Goal: Find specific page/section: Find specific page/section

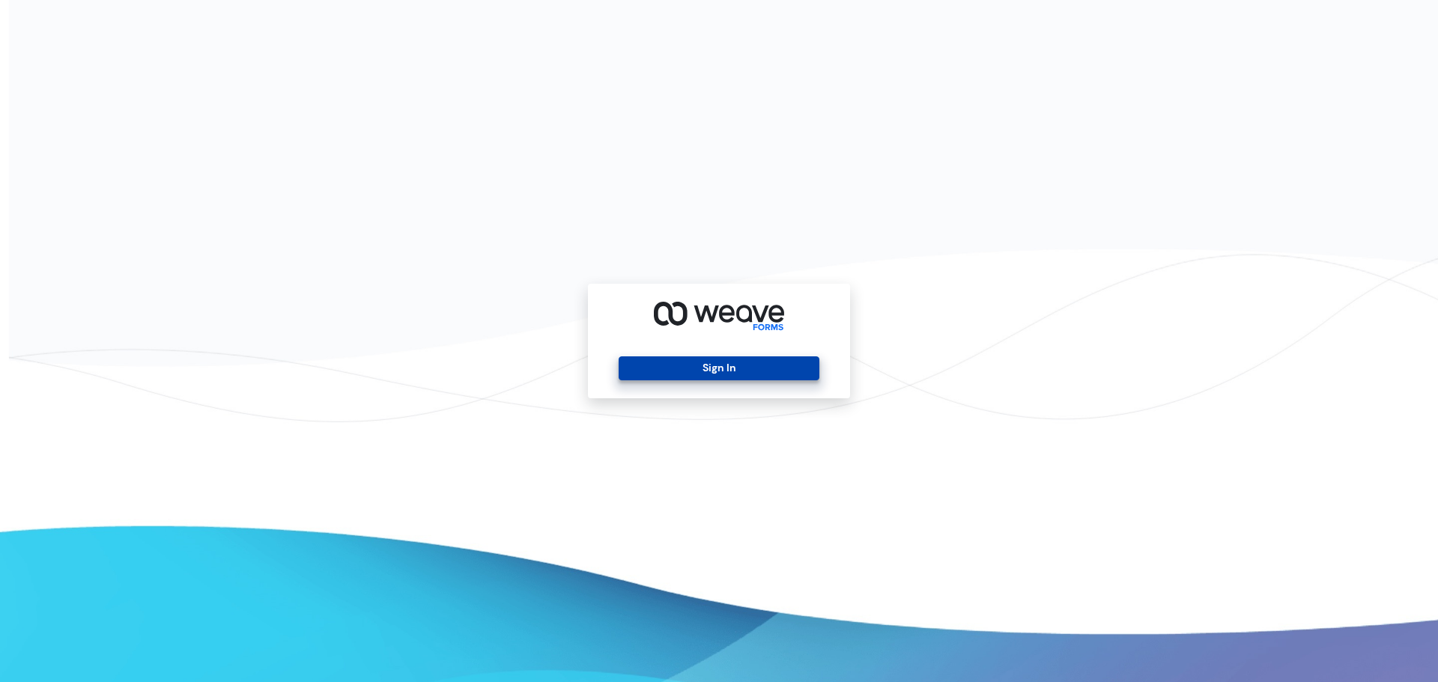
click at [713, 365] on button "Sign In" at bounding box center [719, 369] width 200 height 24
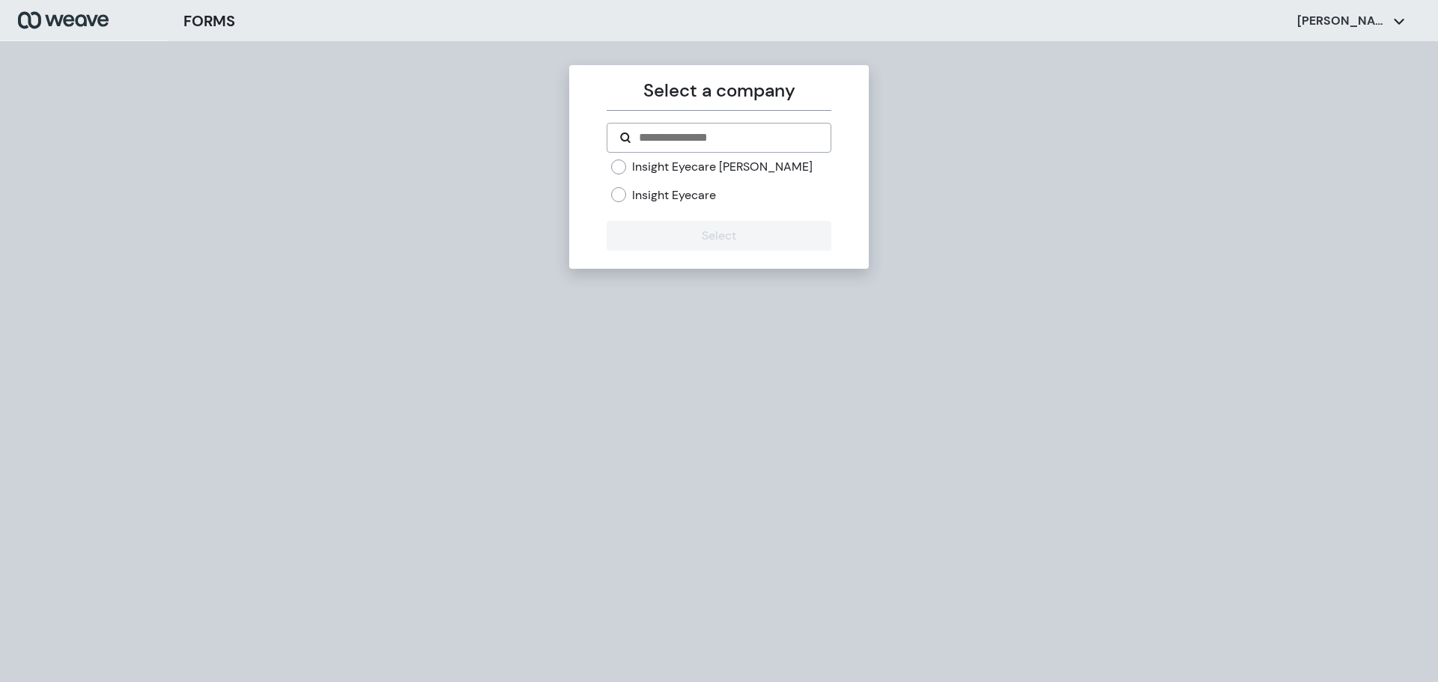
click at [633, 195] on label "Insight Eyecare" at bounding box center [674, 195] width 84 height 16
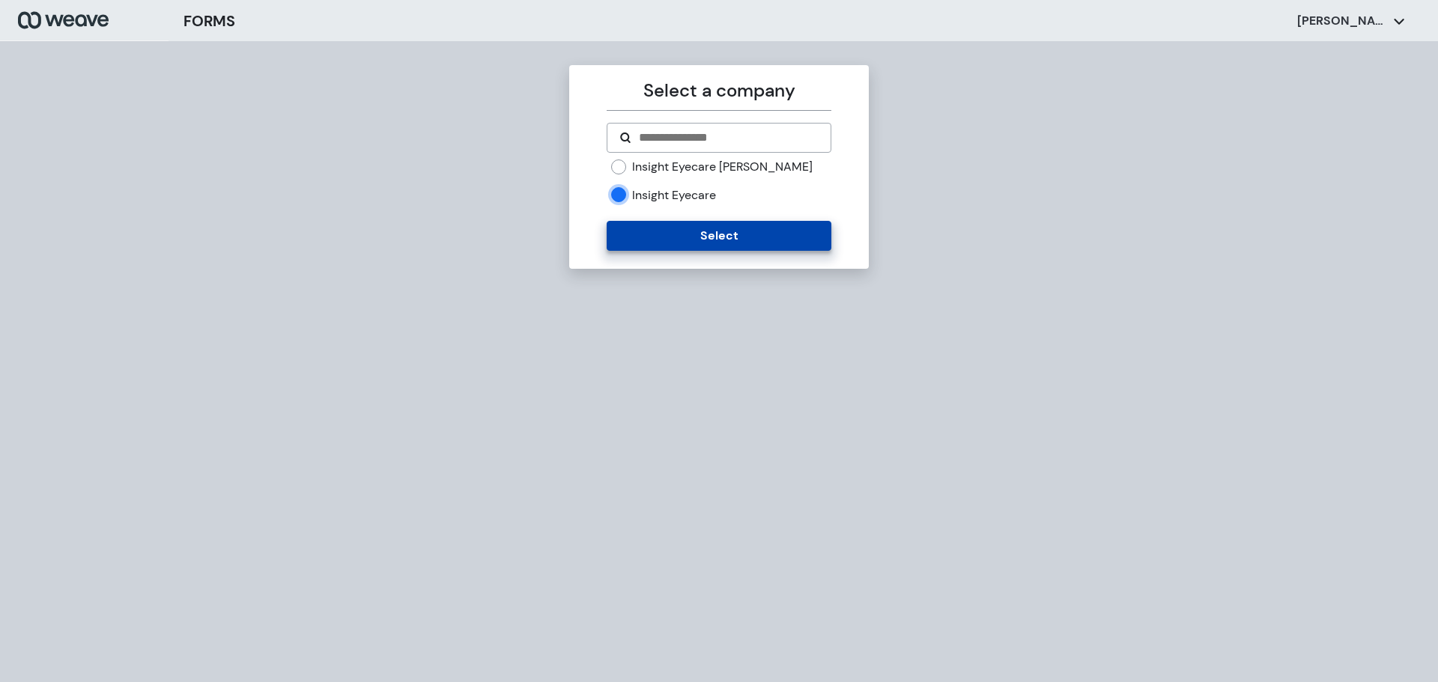
click at [747, 246] on button "Select" at bounding box center [719, 236] width 224 height 30
